Goal: Task Accomplishment & Management: Manage account settings

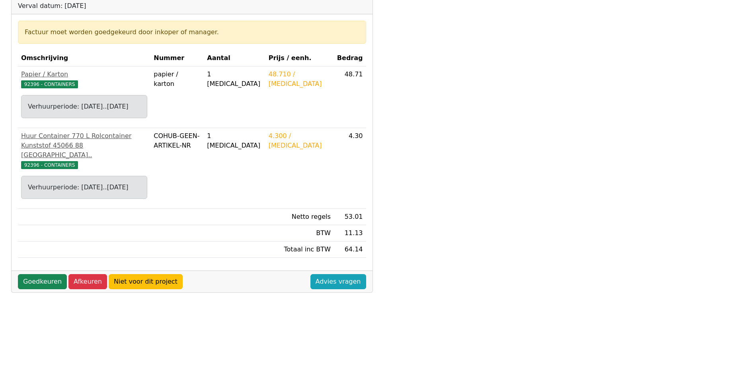
scroll to position [159, 0]
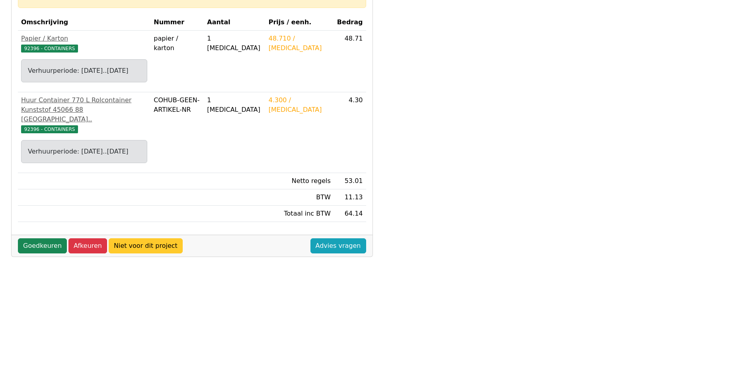
click at [145, 247] on link "Niet voor dit project" at bounding box center [146, 245] width 74 height 15
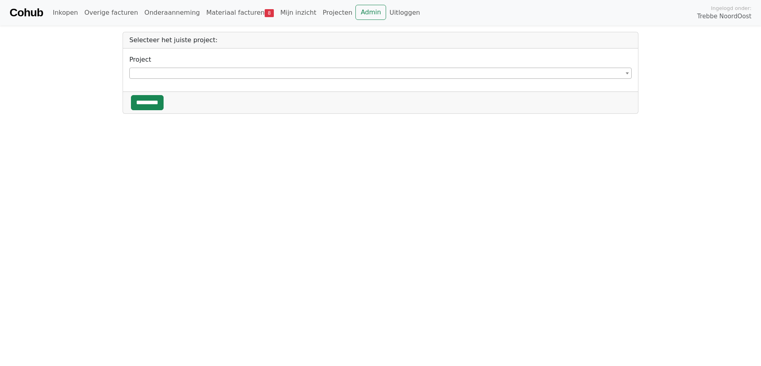
click at [628, 72] on b at bounding box center [627, 73] width 3 height 2
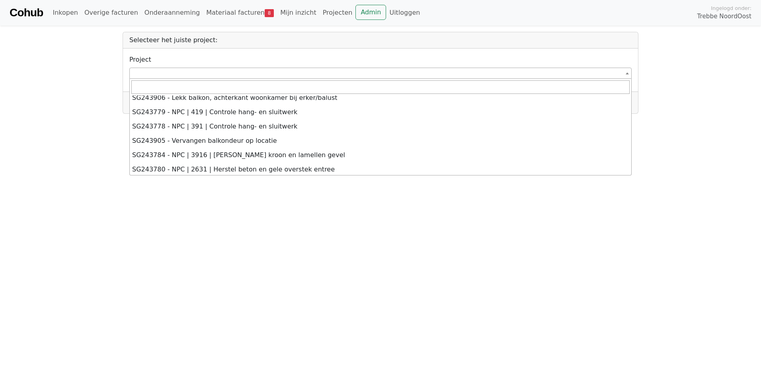
scroll to position [1671, 0]
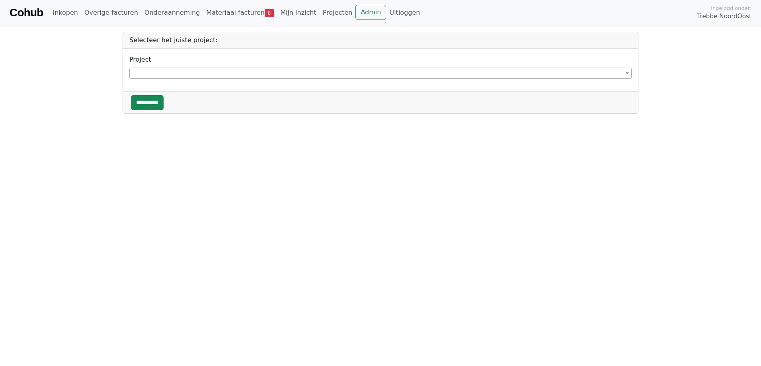
click at [626, 72] on span at bounding box center [627, 73] width 8 height 10
click at [160, 73] on span at bounding box center [380, 73] width 502 height 11
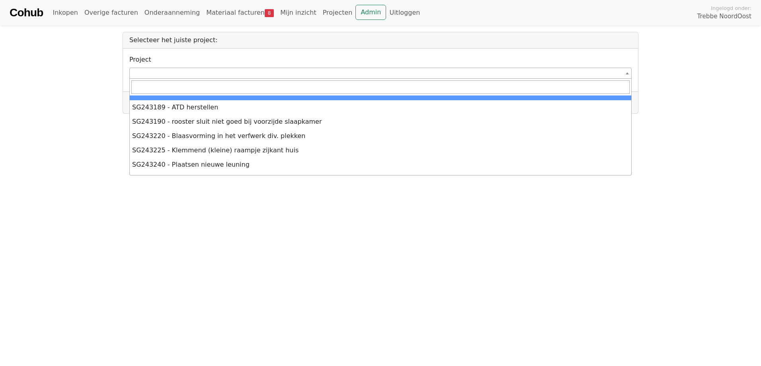
click at [159, 84] on input "search" at bounding box center [380, 87] width 498 height 14
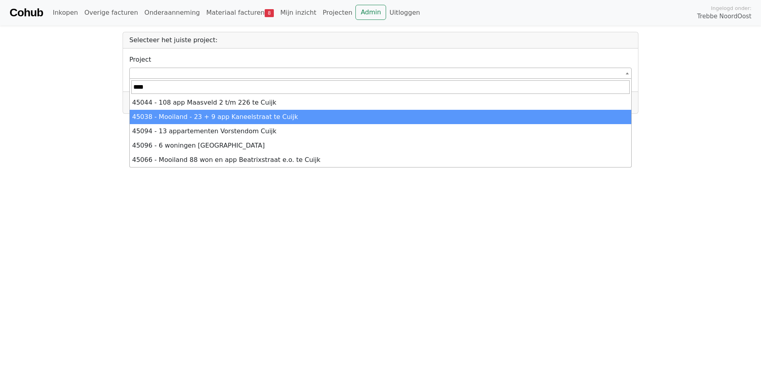
type input "****"
select select "*****"
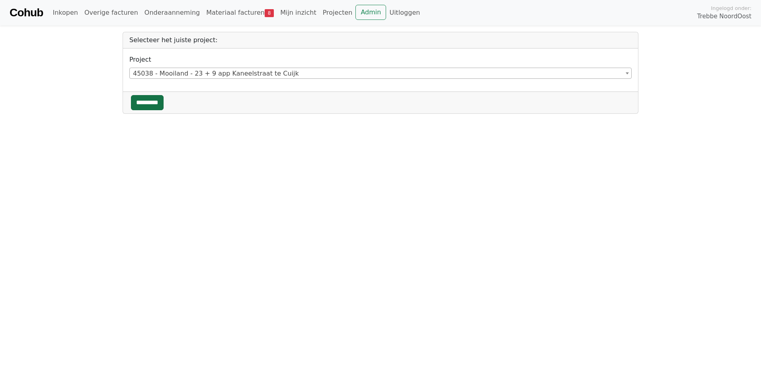
click at [152, 101] on input "*********" at bounding box center [147, 102] width 33 height 15
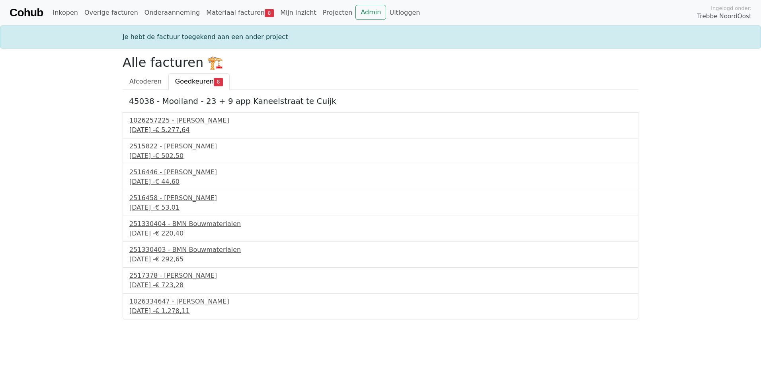
click at [182, 121] on div "1026257225 - Boels Verhuur" at bounding box center [380, 121] width 502 height 10
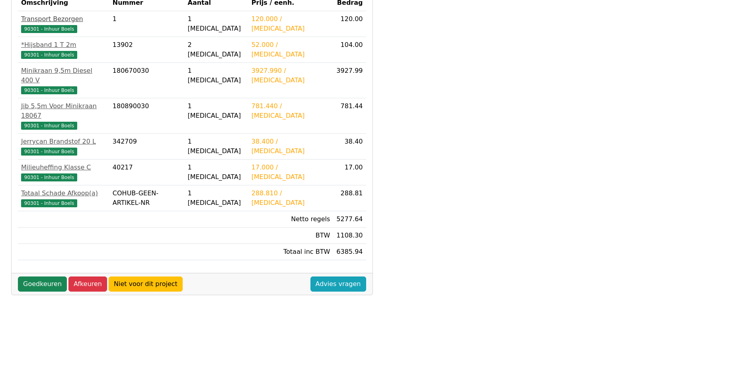
scroll to position [224, 0]
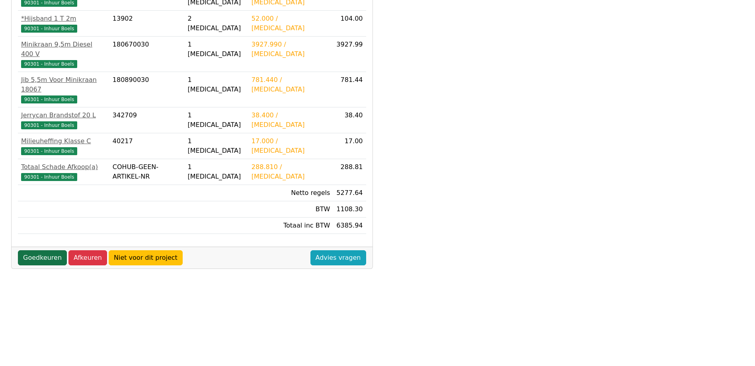
click at [49, 250] on link "Goedkeuren" at bounding box center [42, 257] width 49 height 15
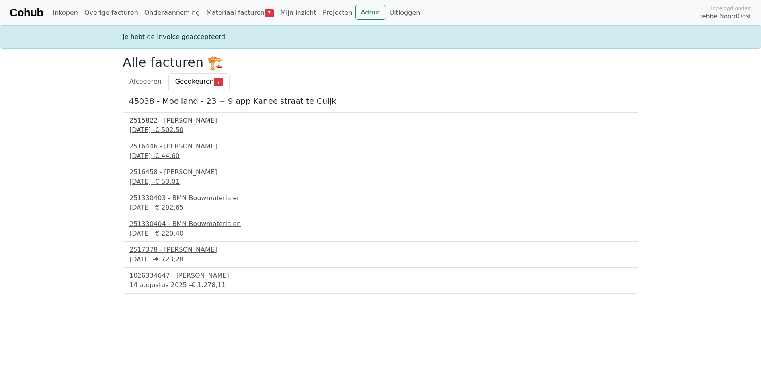
click at [187, 123] on div "2515822 - Van Dalen" at bounding box center [380, 121] width 502 height 10
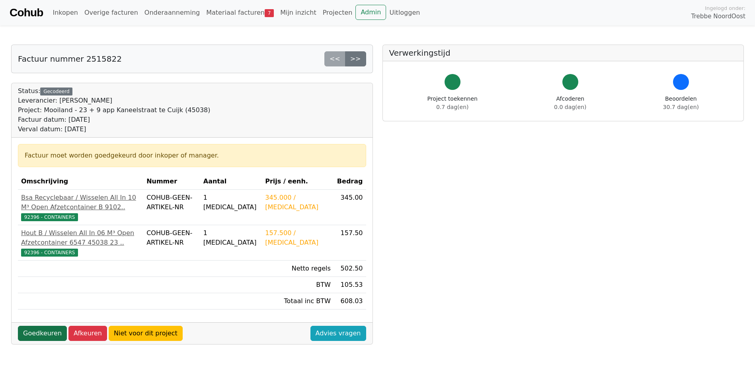
click at [46, 341] on link "Goedkeuren" at bounding box center [42, 333] width 49 height 15
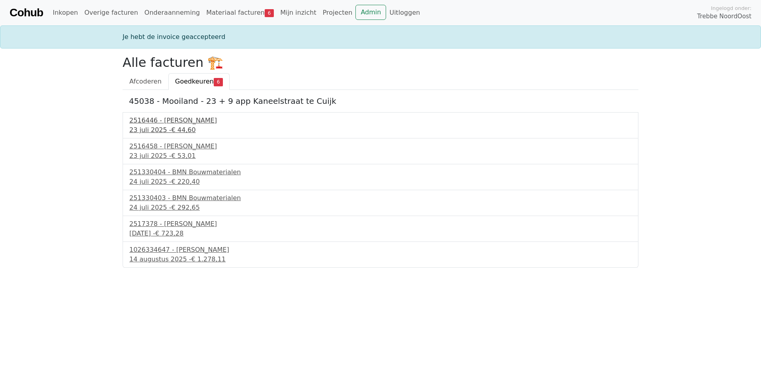
click at [166, 124] on div "2516446 - [PERSON_NAME]" at bounding box center [380, 121] width 502 height 10
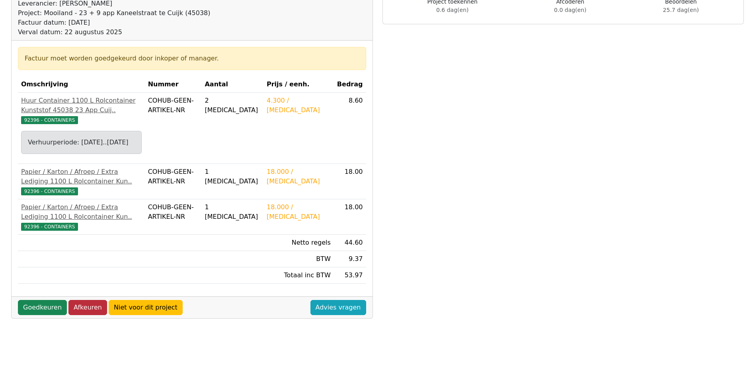
scroll to position [119, 0]
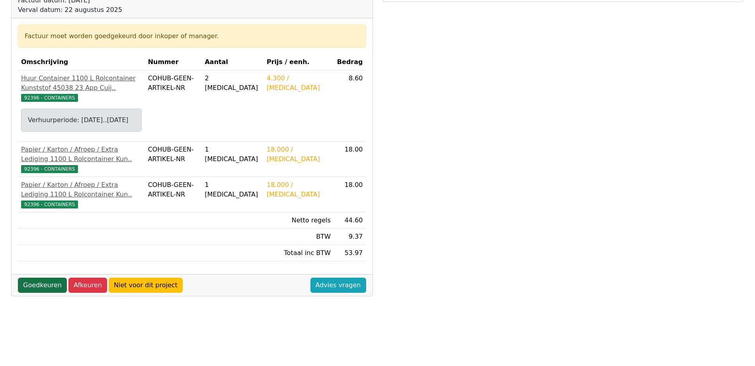
click at [41, 293] on link "Goedkeuren" at bounding box center [42, 285] width 49 height 15
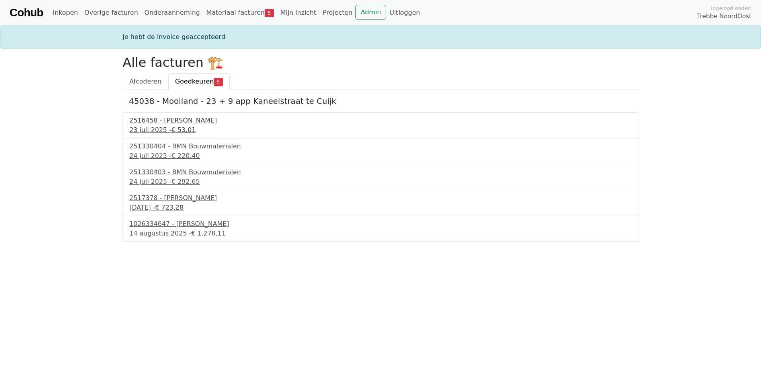
click at [167, 129] on div "23 juli 2025 - € 53,01" at bounding box center [380, 130] width 502 height 10
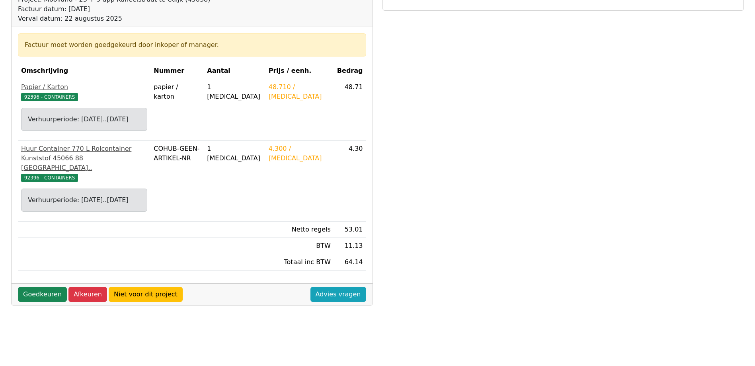
scroll to position [119, 0]
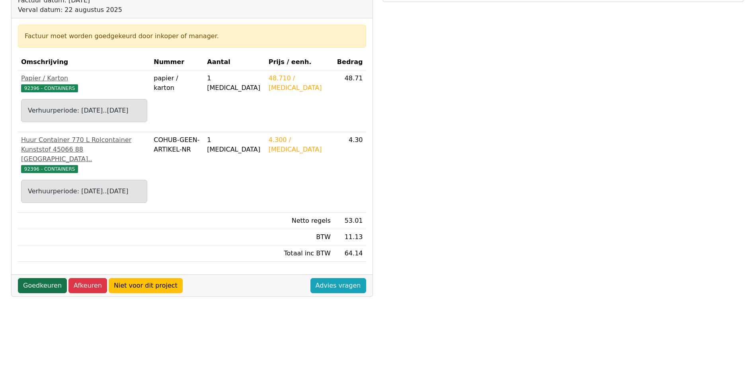
click at [45, 289] on link "Goedkeuren" at bounding box center [42, 285] width 49 height 15
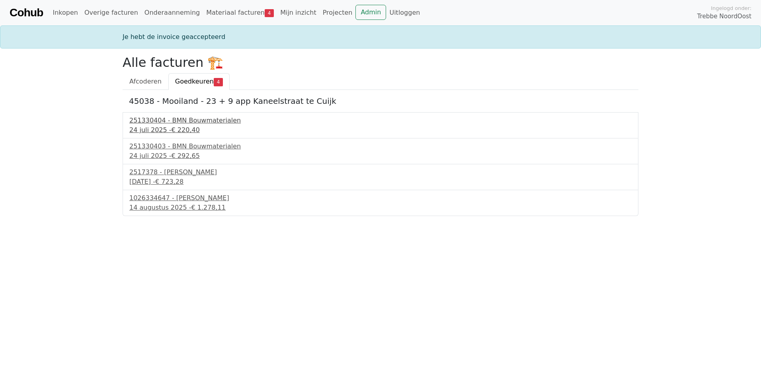
click at [172, 127] on span "€ 220,40" at bounding box center [186, 130] width 28 height 8
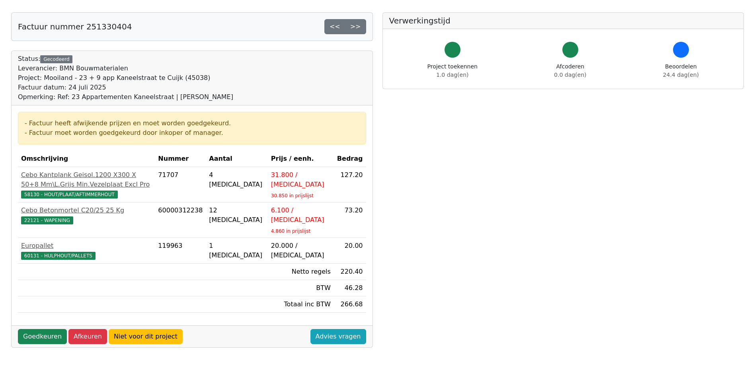
scroll to position [119, 0]
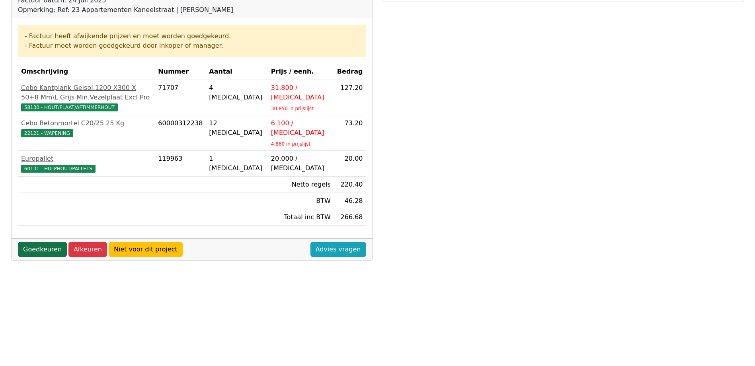
click at [53, 249] on link "Goedkeuren" at bounding box center [42, 249] width 49 height 15
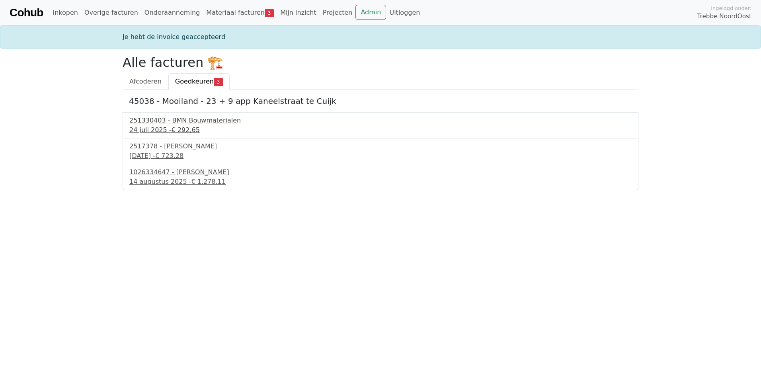
click at [189, 122] on div "251330403 - BMN Bouwmaterialen" at bounding box center [380, 121] width 502 height 10
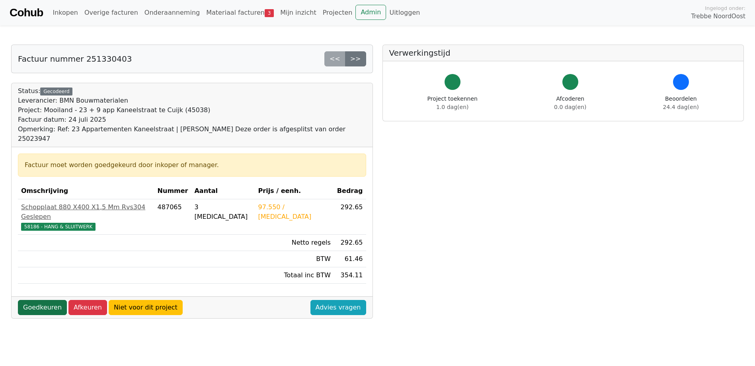
click at [49, 300] on link "Goedkeuren" at bounding box center [42, 307] width 49 height 15
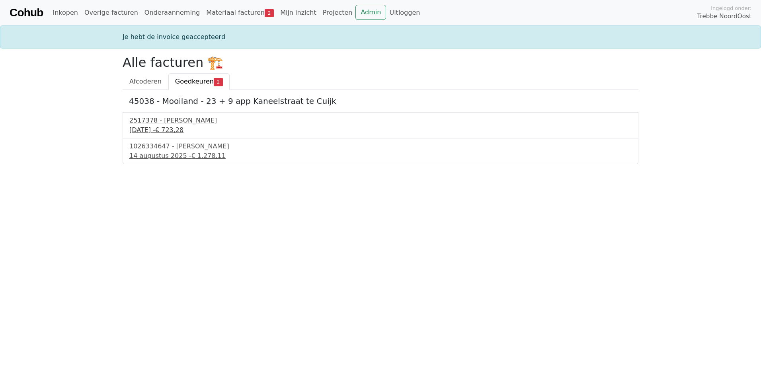
click at [175, 127] on span "€ 723,28" at bounding box center [169, 130] width 28 height 8
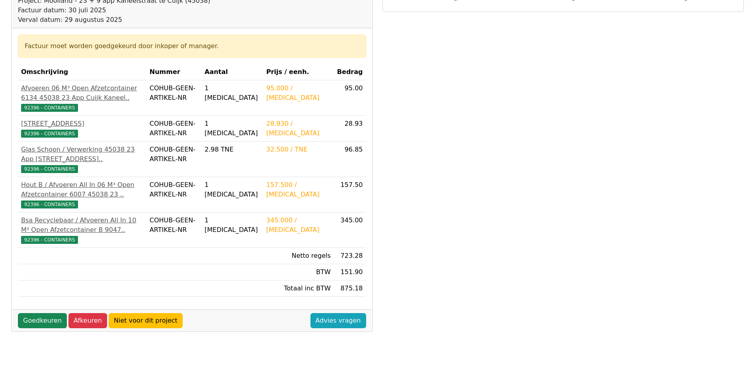
scroll to position [119, 0]
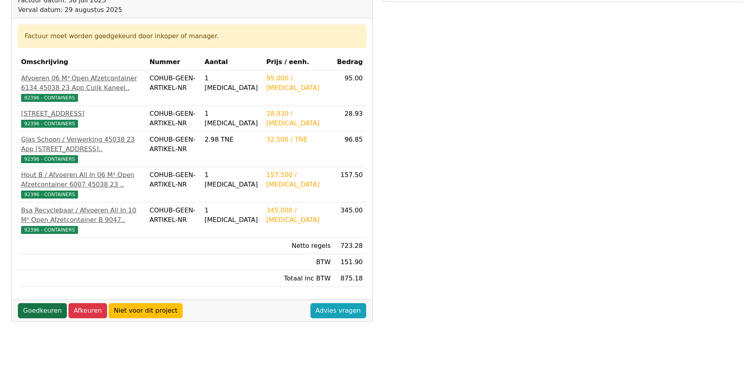
click at [45, 318] on link "Goedkeuren" at bounding box center [42, 310] width 49 height 15
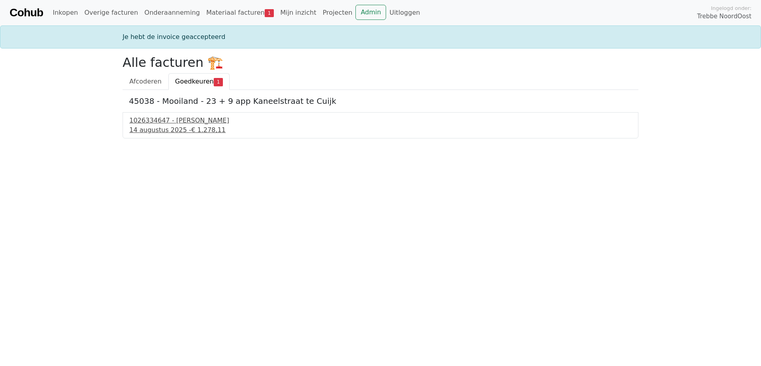
click at [168, 120] on div "1026334647 - [PERSON_NAME]" at bounding box center [380, 121] width 502 height 10
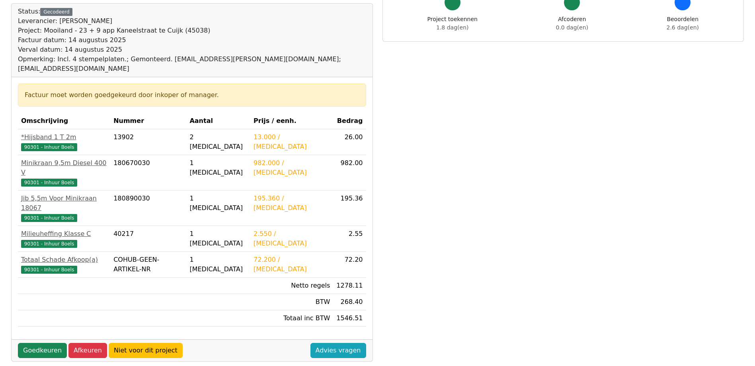
scroll to position [119, 0]
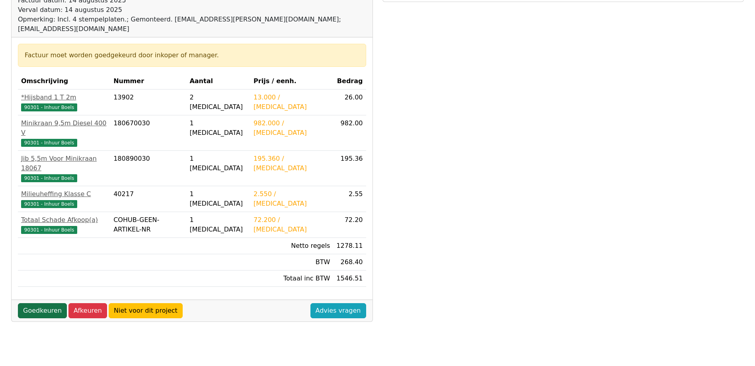
click at [47, 303] on link "Goedkeuren" at bounding box center [42, 310] width 49 height 15
